Goal: Find specific page/section: Find specific page/section

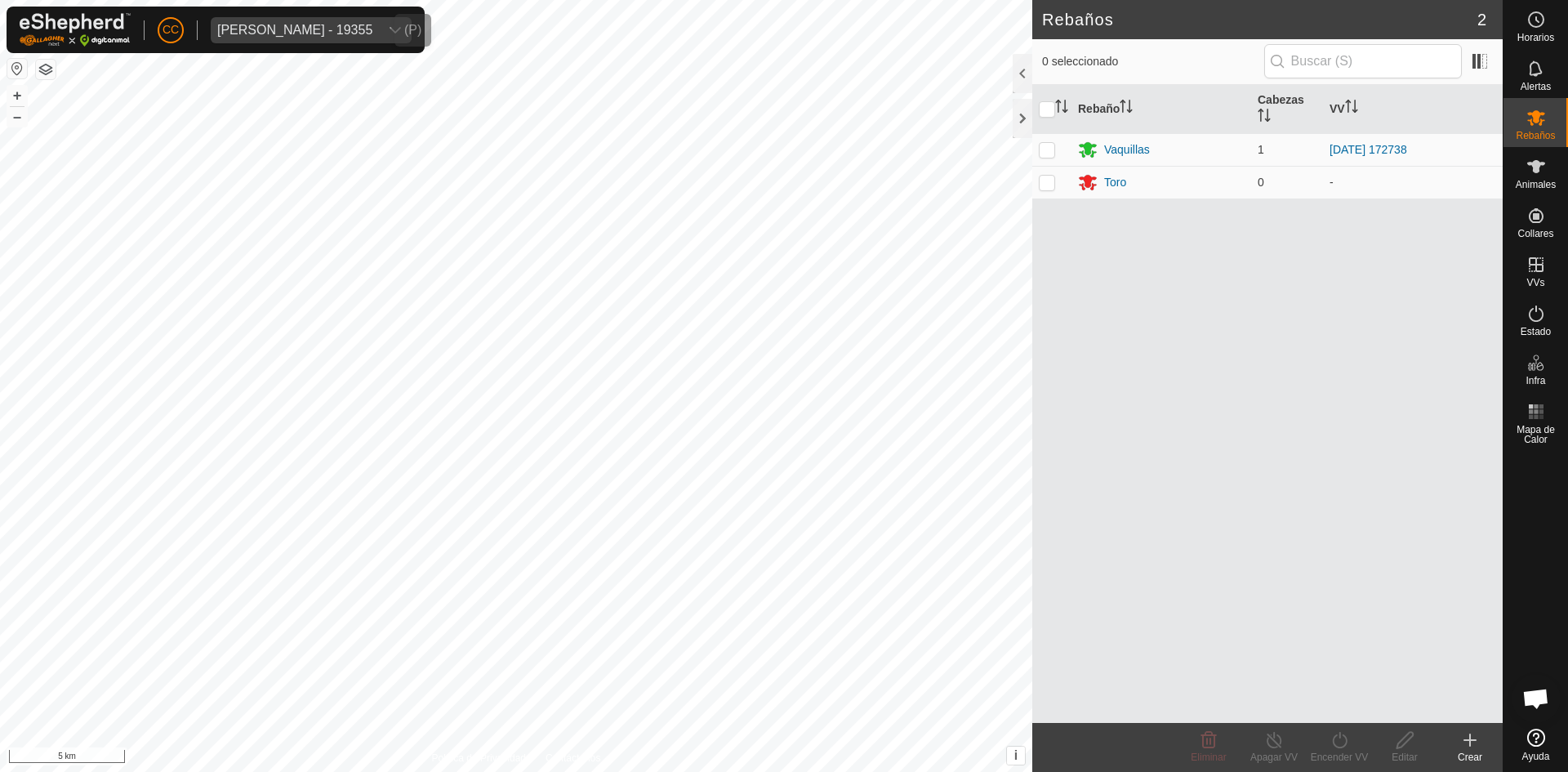
click at [265, 22] on span "[PERSON_NAME] - 19355" at bounding box center [294, 30] width 169 height 26
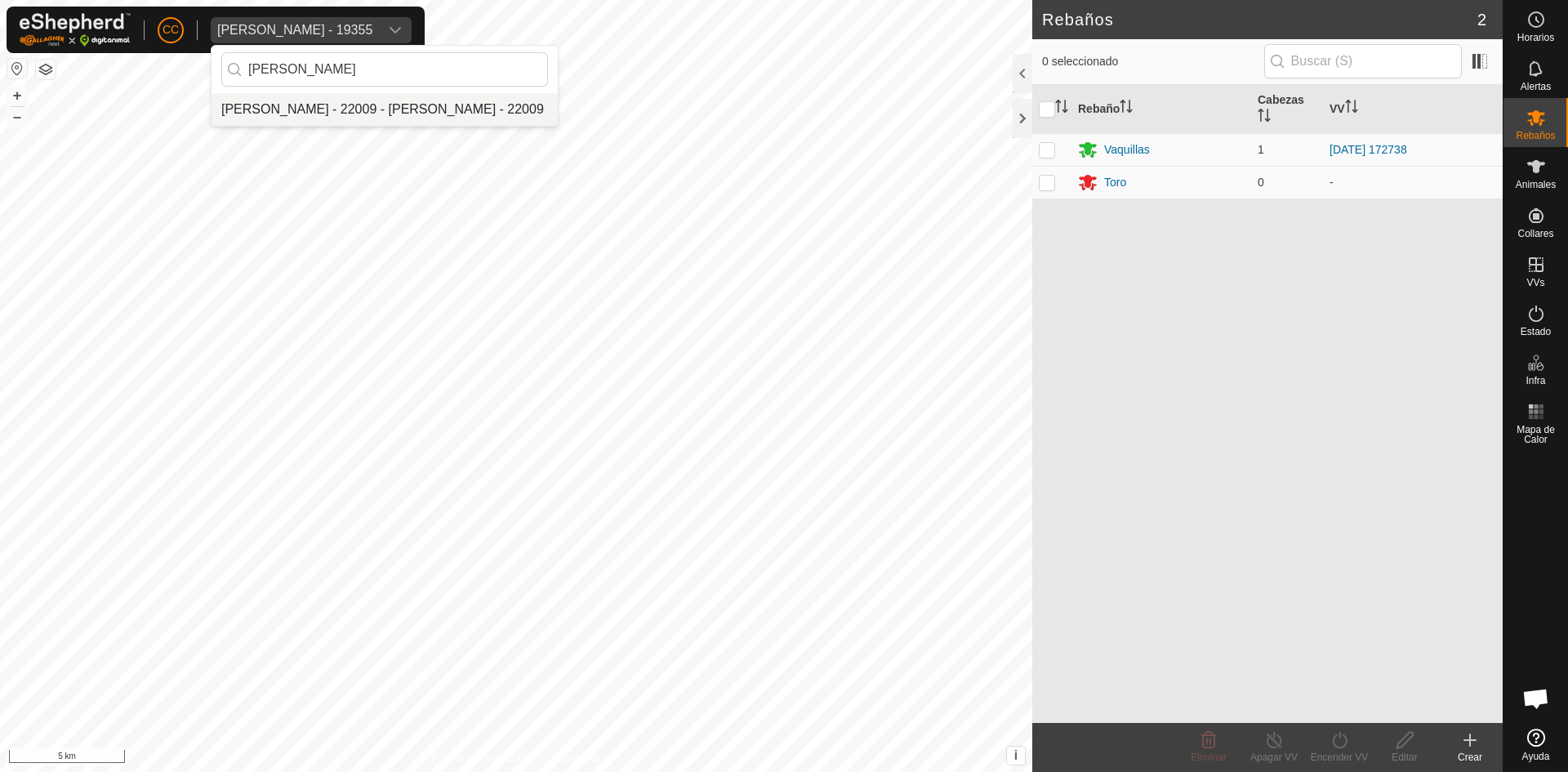
type input "[PERSON_NAME]"
click at [362, 98] on li "[PERSON_NAME] - 22009 - [PERSON_NAME] - 22009" at bounding box center [384, 110] width 346 height 33
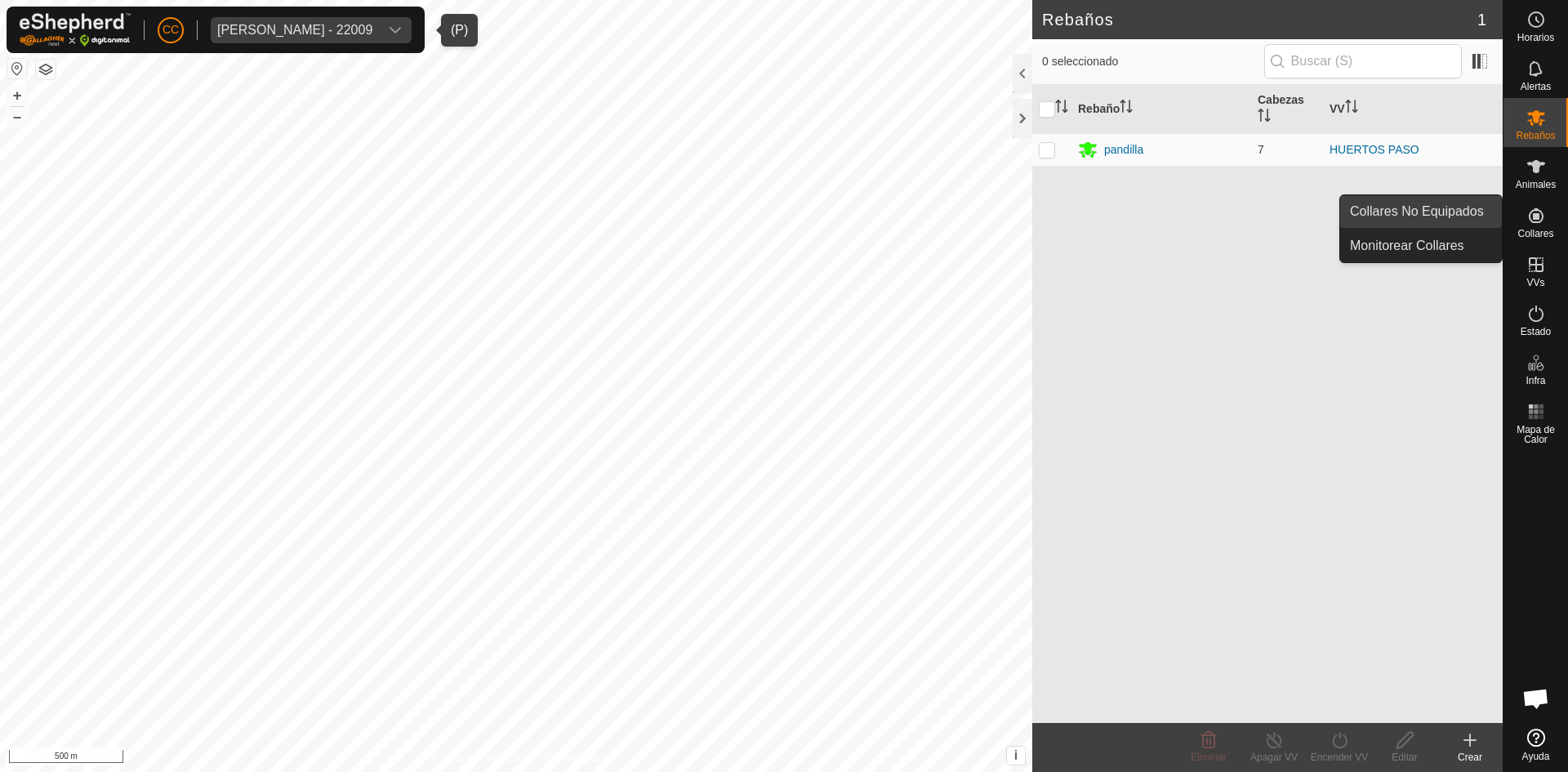
click at [1456, 210] on link "Collares No Equipados" at bounding box center [1422, 212] width 162 height 33
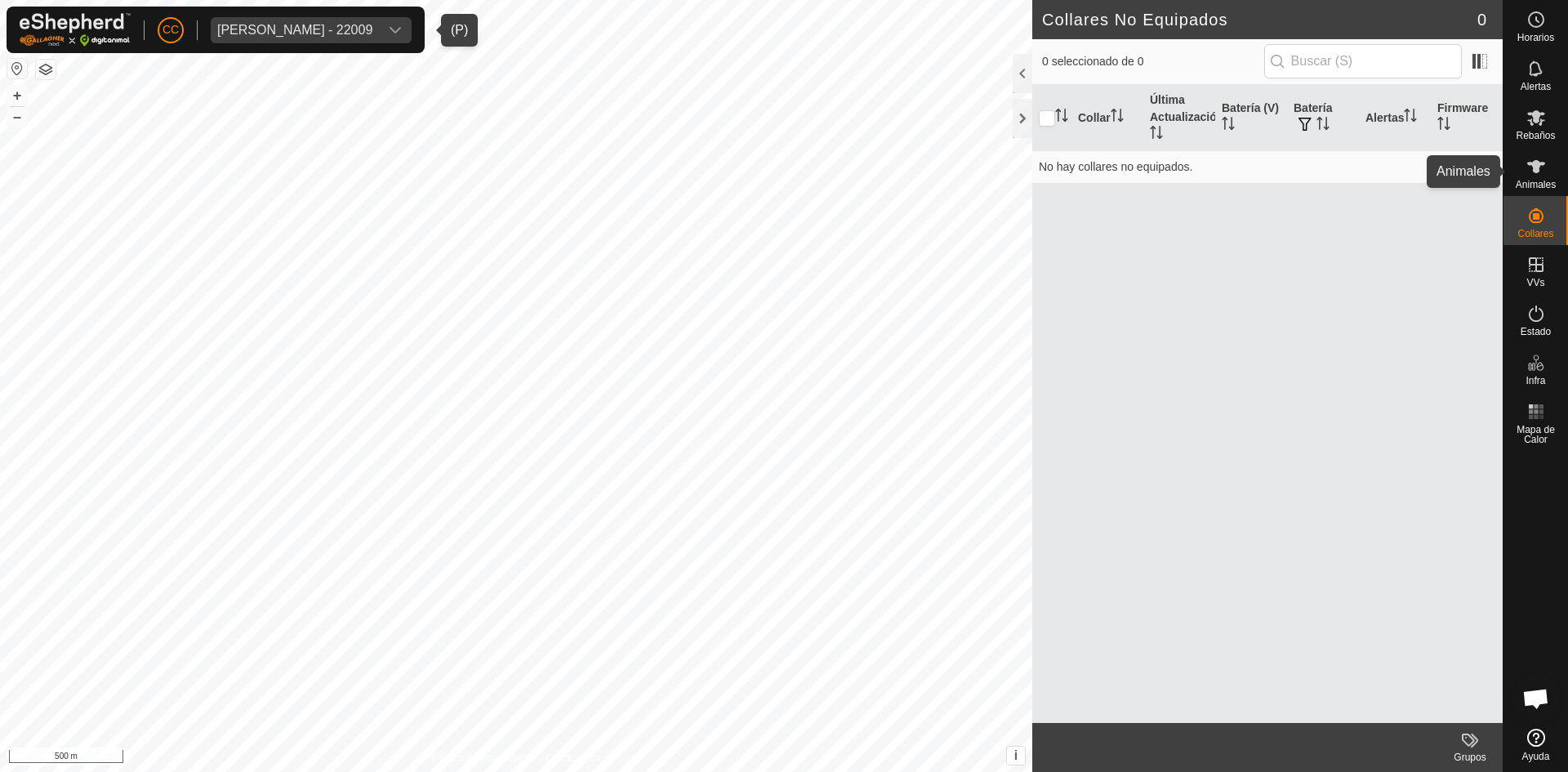
click at [1522, 172] on es-animals-svg-icon at bounding box center [1537, 167] width 29 height 26
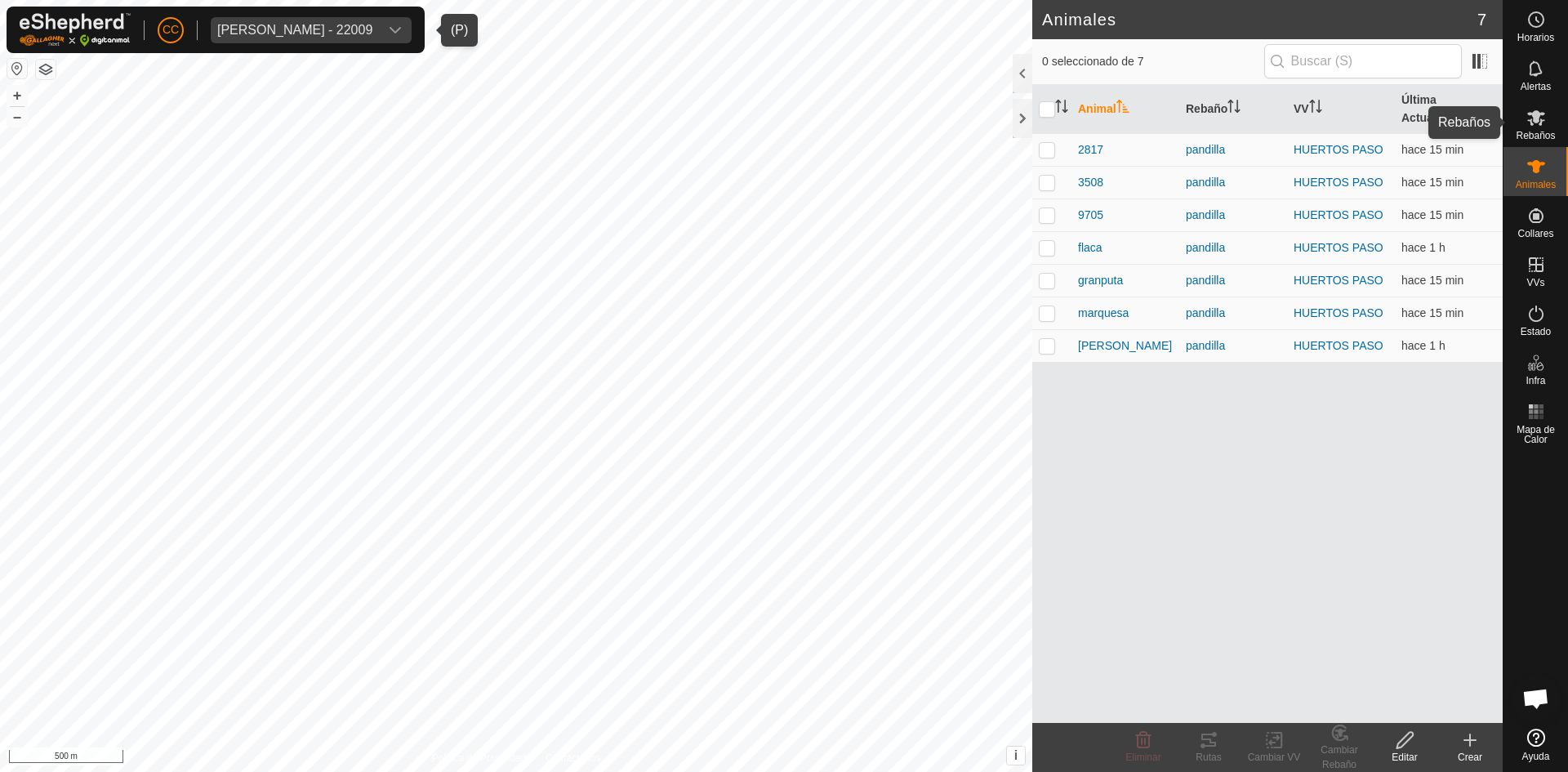
click at [1527, 131] on span "Rebaños" at bounding box center [1536, 135] width 39 height 10
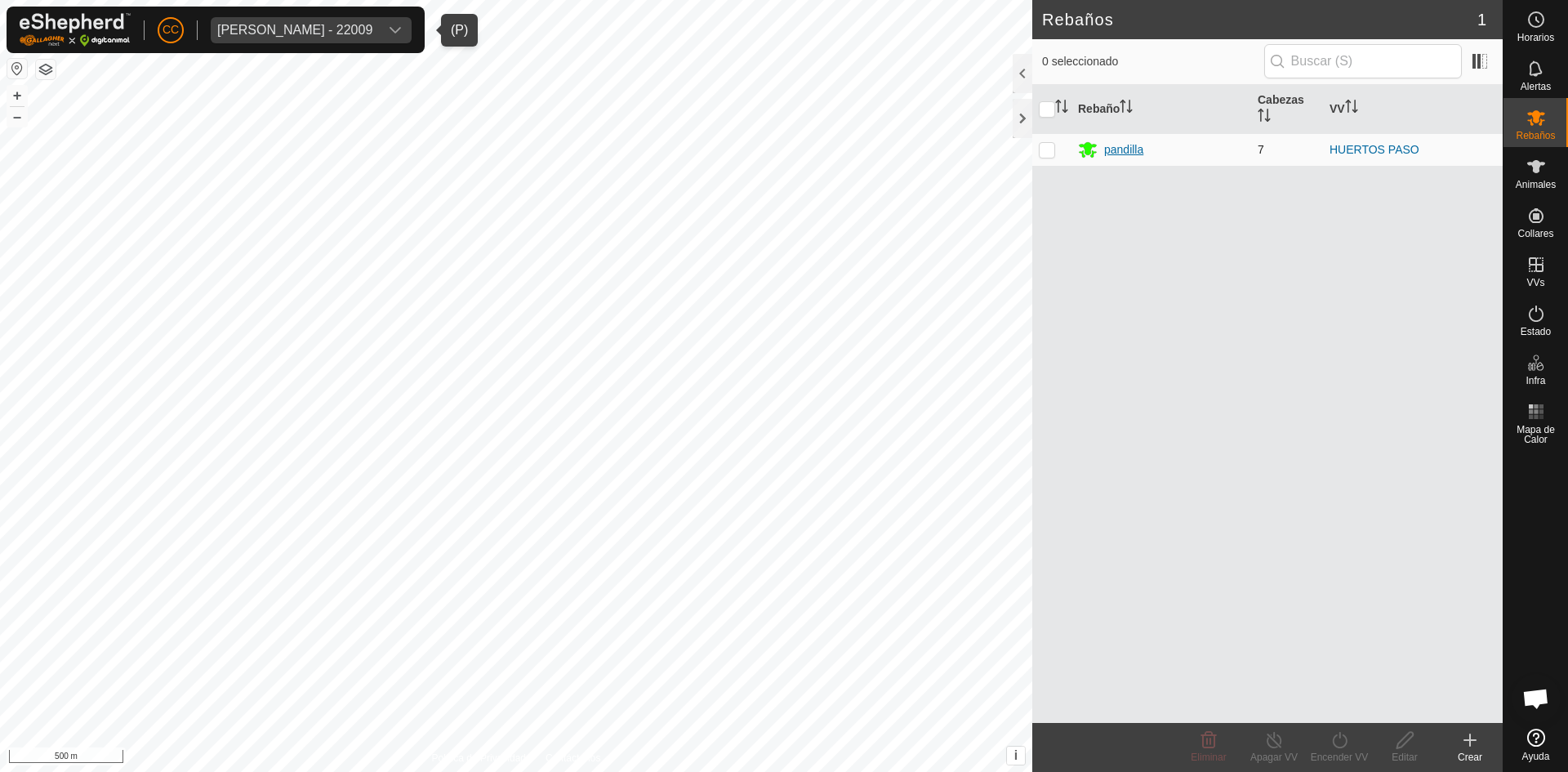
click at [1128, 154] on div "pandilla" at bounding box center [1124, 150] width 39 height 18
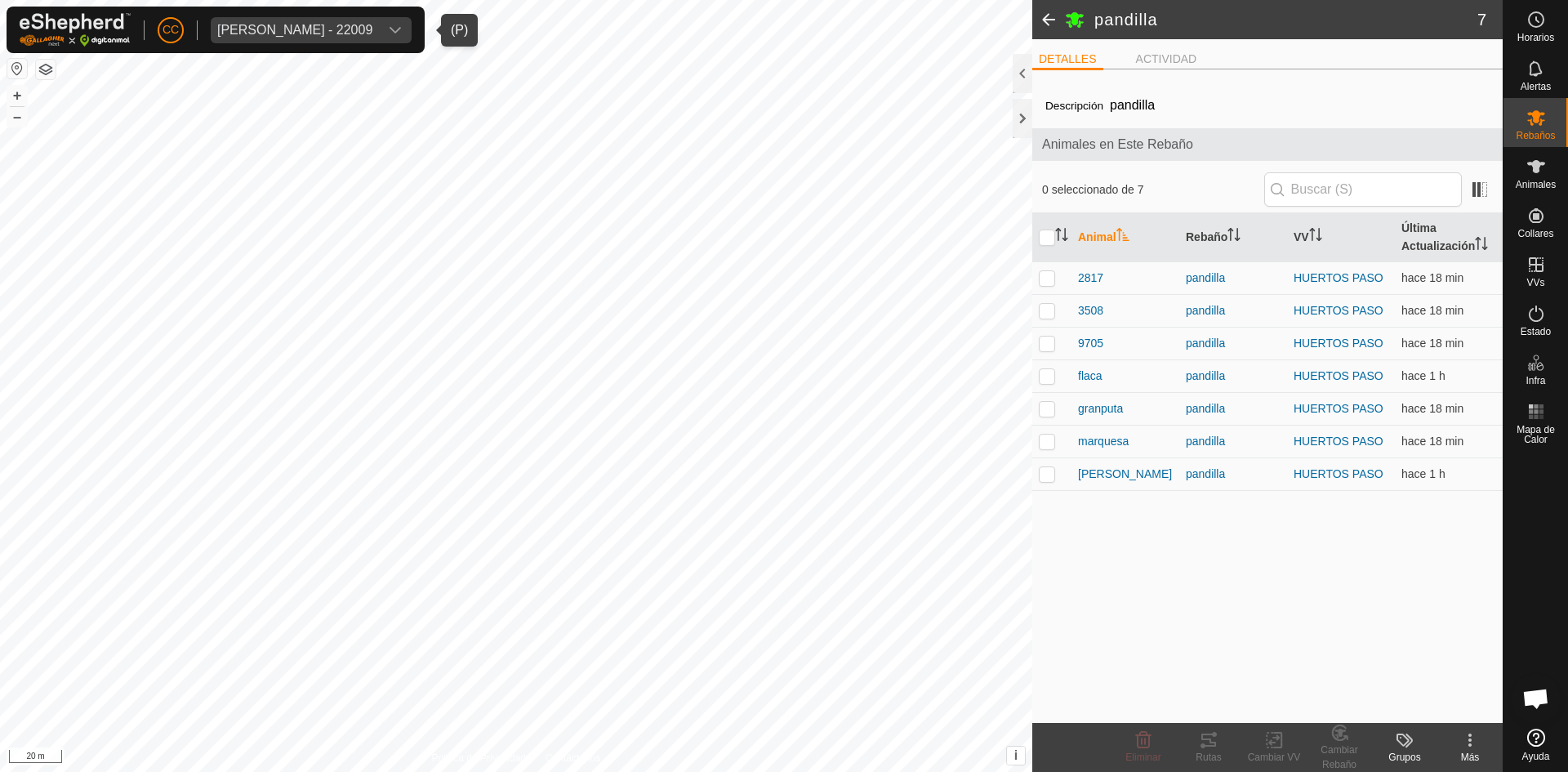
click at [264, 39] on span "[PERSON_NAME] - 22009" at bounding box center [294, 30] width 169 height 26
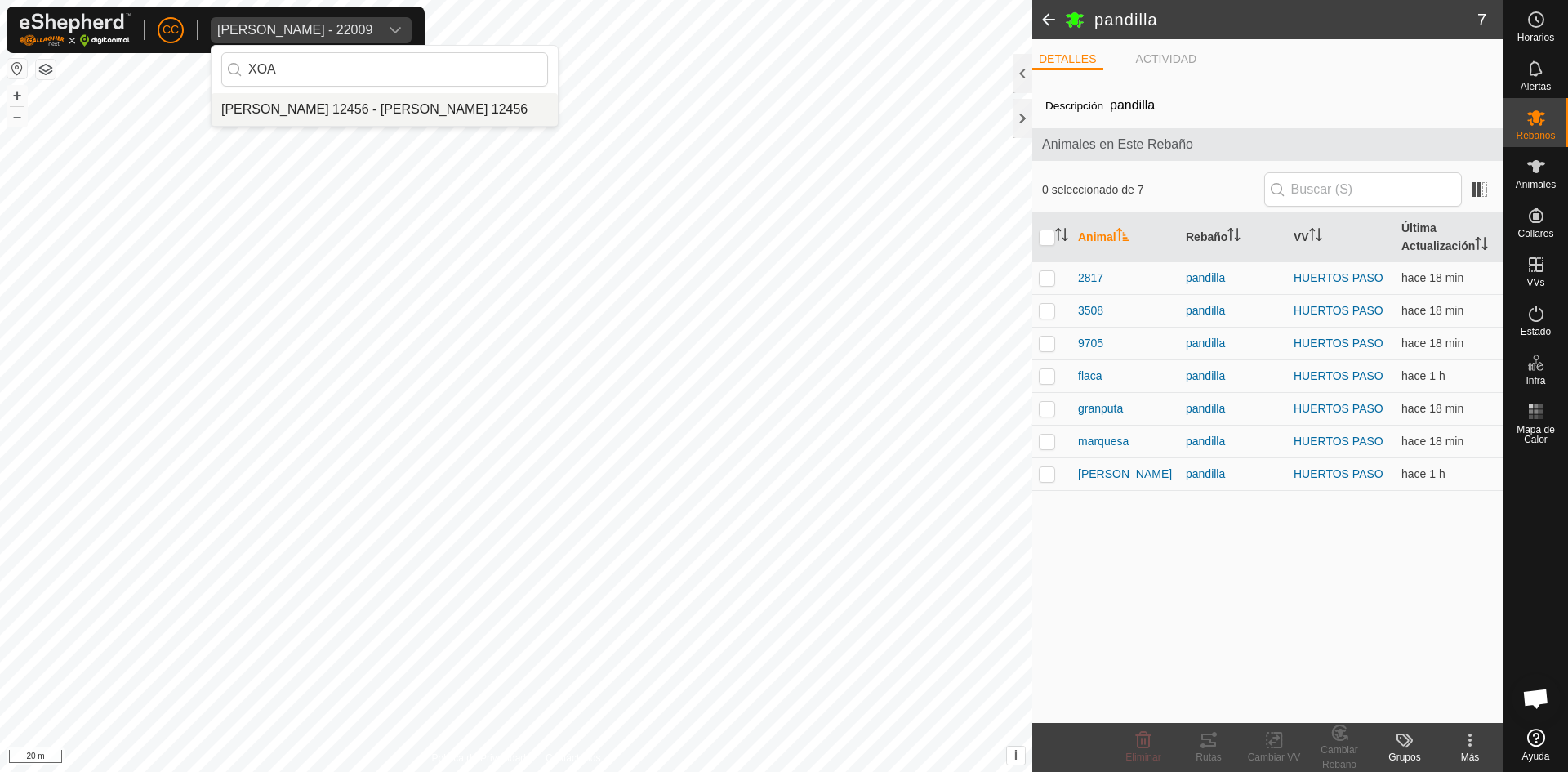
type input "XOA"
click at [264, 99] on li "[PERSON_NAME] 12456 - [PERSON_NAME] 12456" at bounding box center [384, 110] width 346 height 33
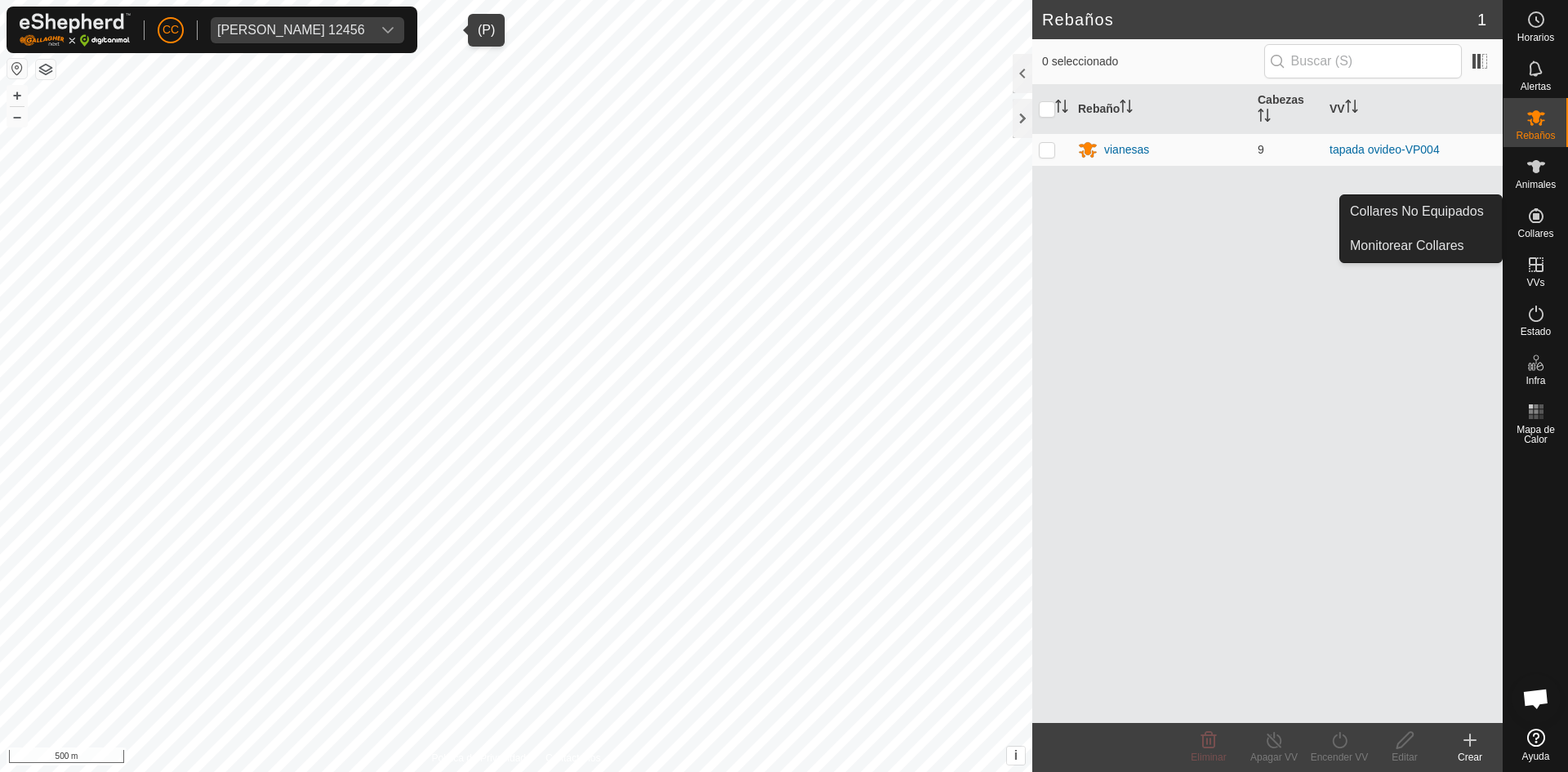
click at [1455, 211] on link "Collares No Equipados" at bounding box center [1422, 212] width 162 height 33
